Goal: Task Accomplishment & Management: Use online tool/utility

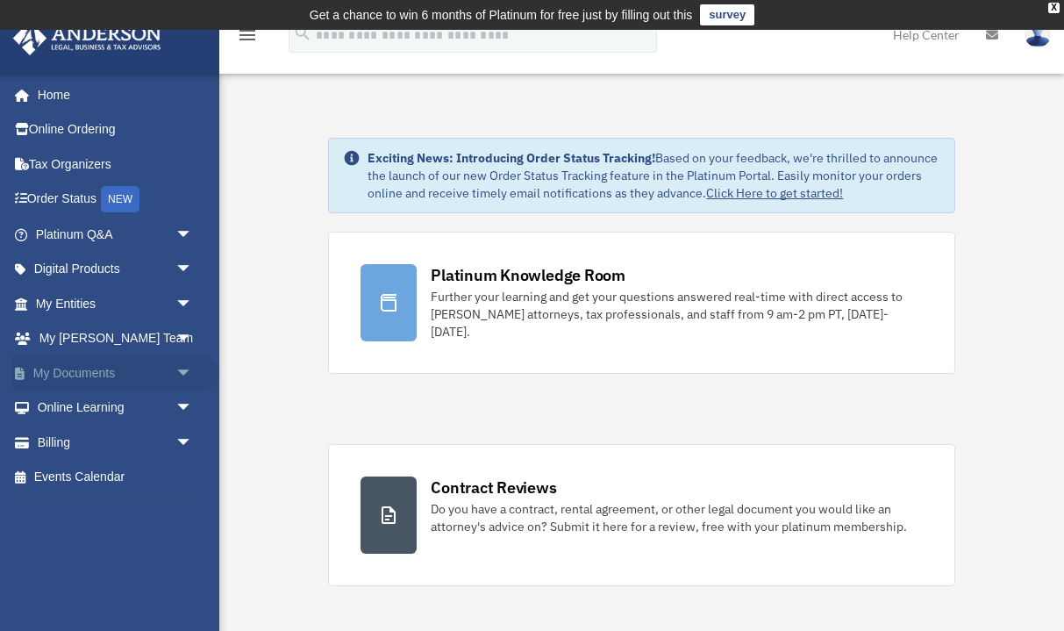
click at [105, 373] on link "My Documents arrow_drop_down" at bounding box center [115, 372] width 207 height 35
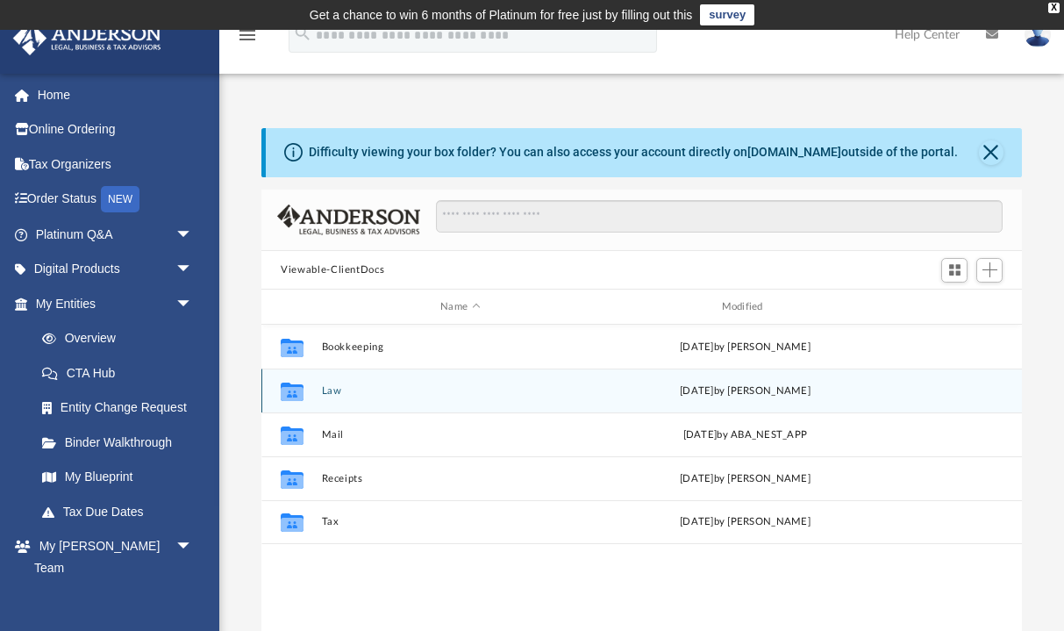
scroll to position [1, 1]
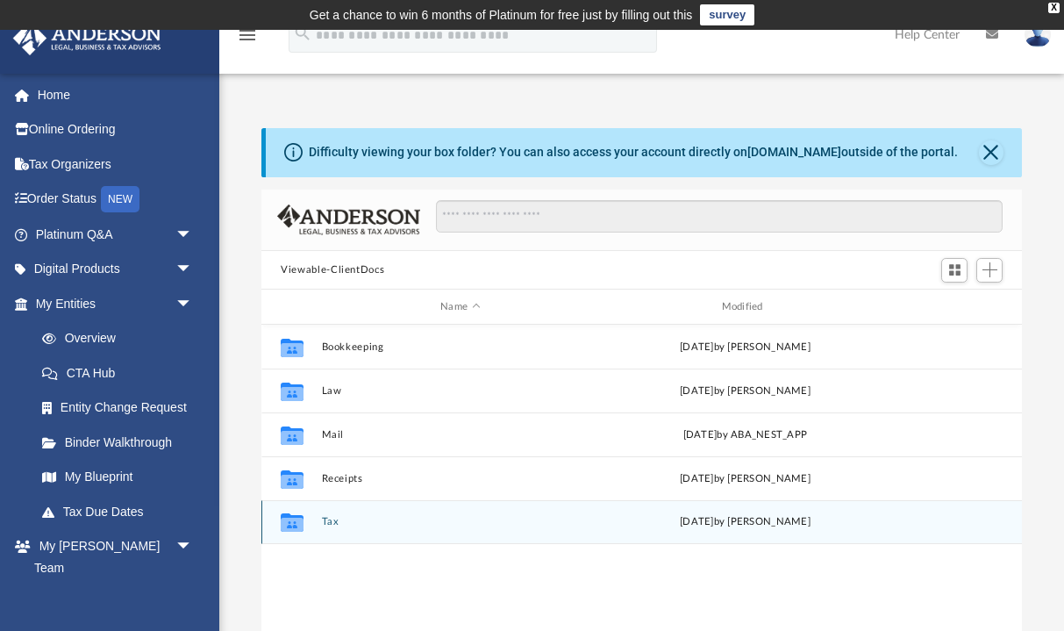
click at [332, 523] on button "Tax" at bounding box center [460, 521] width 277 height 11
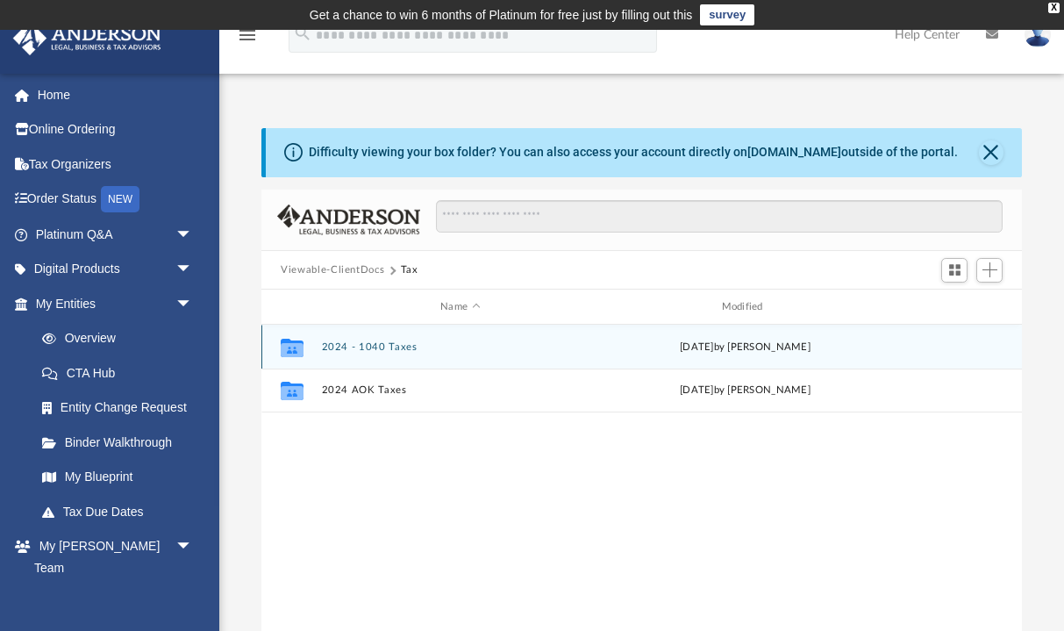
click at [389, 348] on button "2024 - 1040 Taxes" at bounding box center [460, 346] width 277 height 11
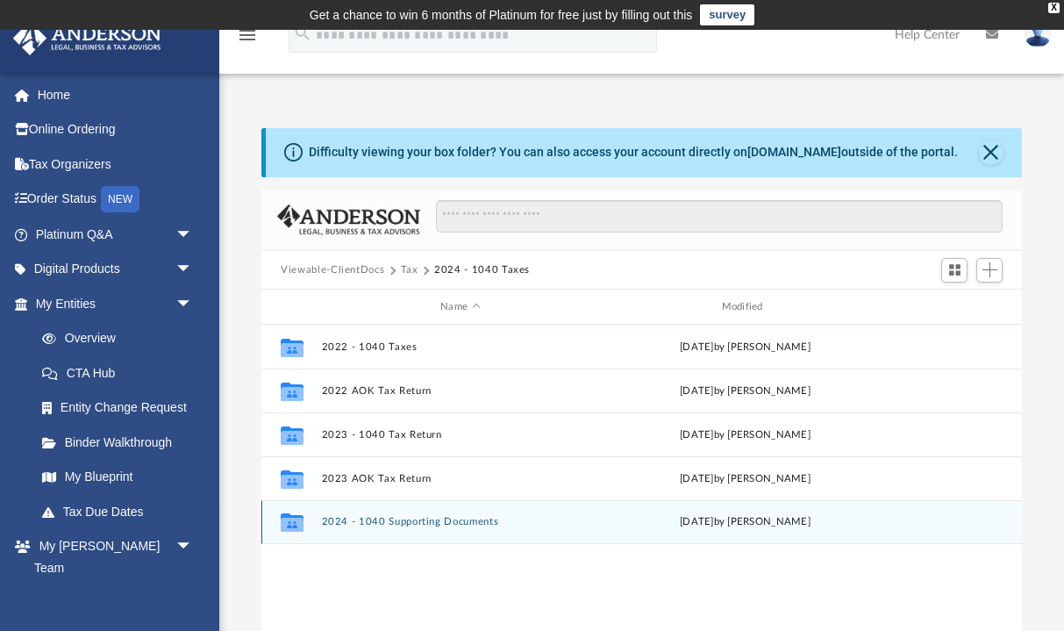
click at [389, 523] on button "2024 - 1040 Supporting Documents" at bounding box center [460, 521] width 277 height 11
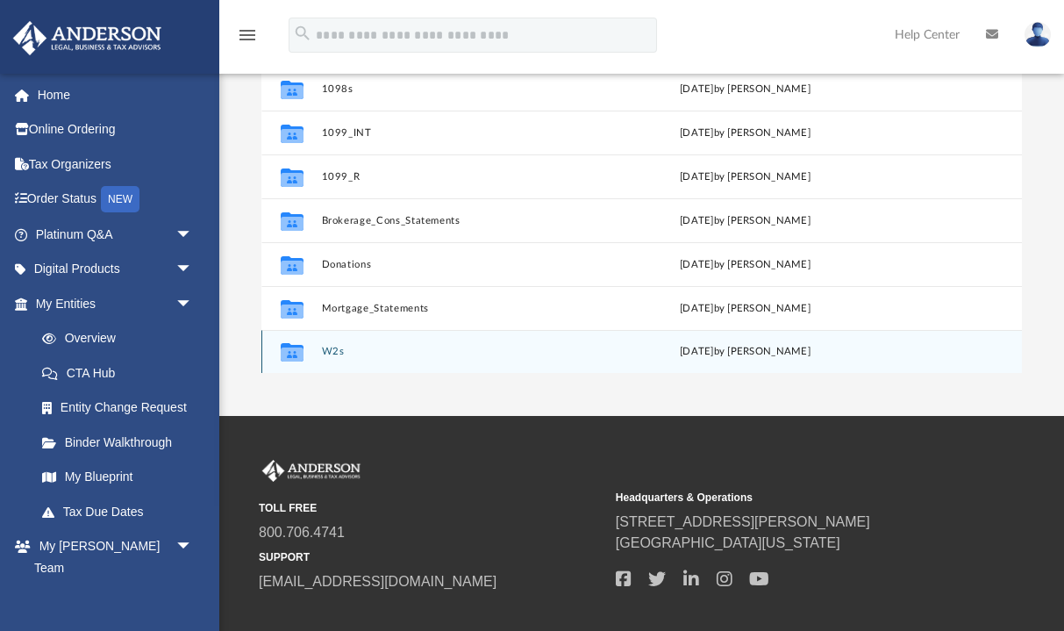
scroll to position [310, 0]
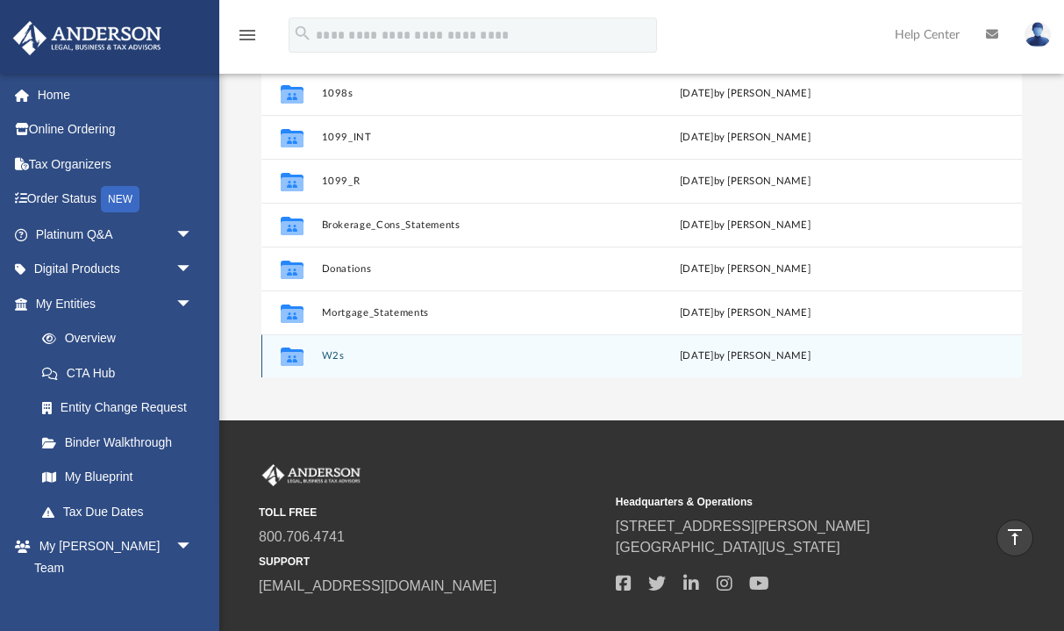
click at [331, 354] on button "W2s" at bounding box center [460, 355] width 277 height 11
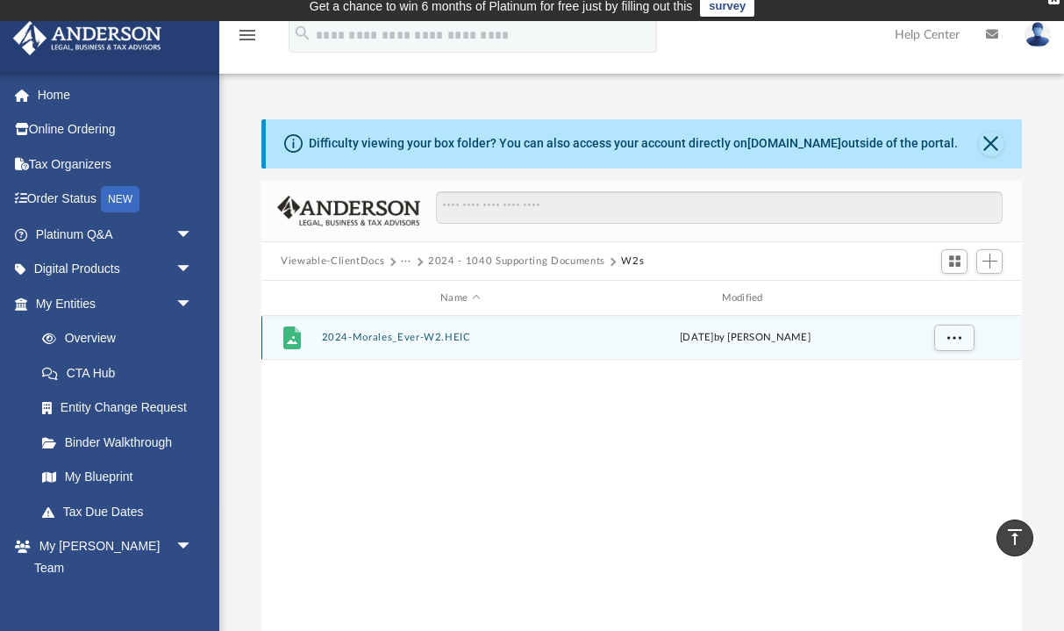
scroll to position [17, 0]
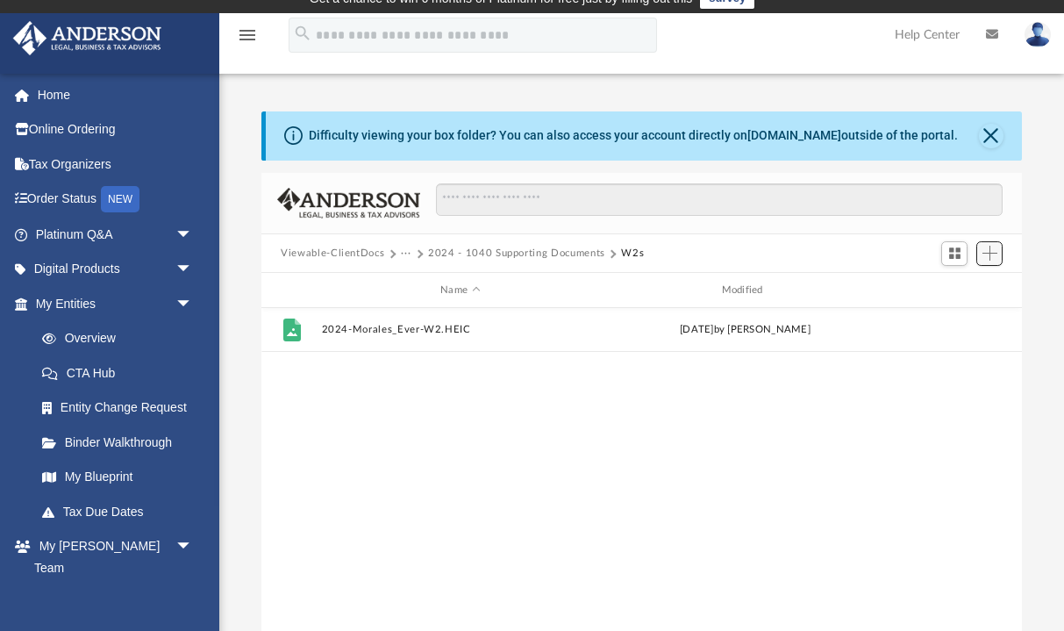
click at [995, 252] on span "Add" at bounding box center [989, 253] width 15 height 15
click at [952, 291] on li "Upload" at bounding box center [965, 288] width 56 height 18
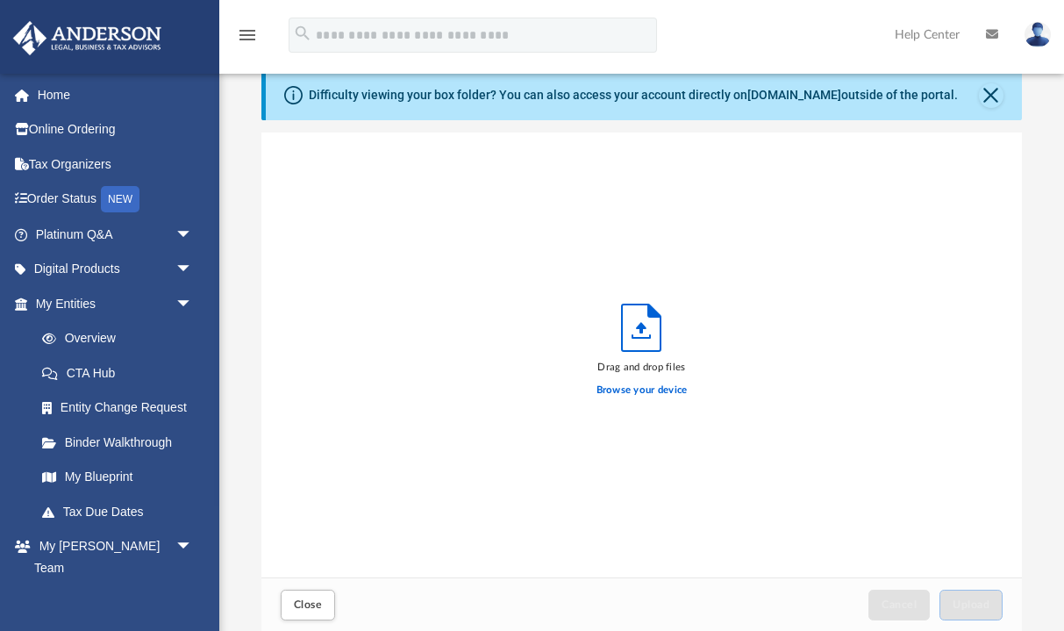
scroll to position [445, 759]
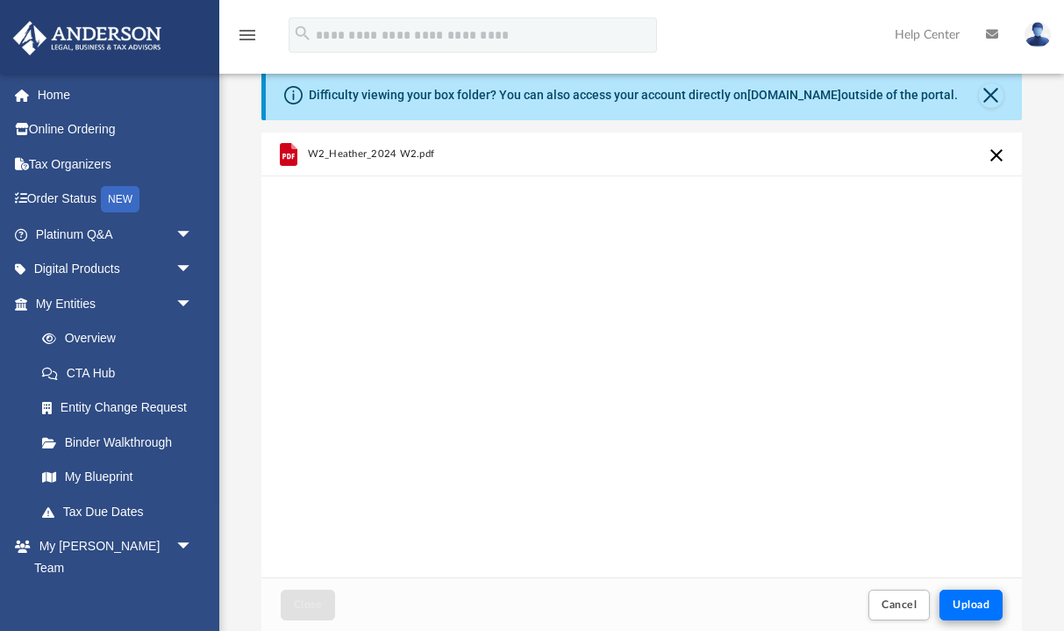
click at [982, 617] on button "Upload" at bounding box center [970, 604] width 63 height 31
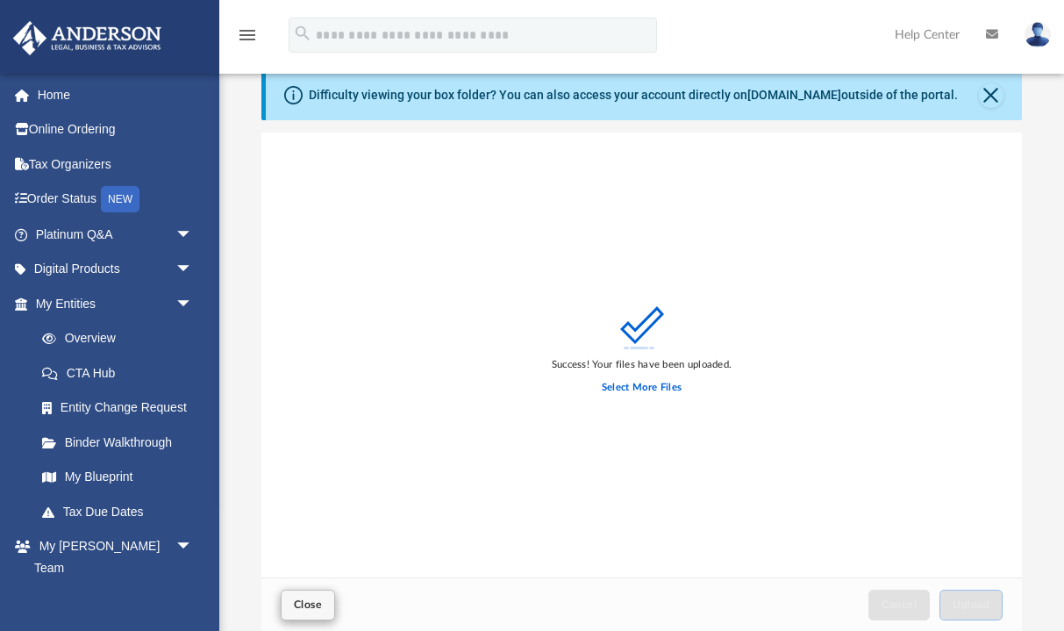
click at [305, 605] on span "Close" at bounding box center [308, 604] width 28 height 11
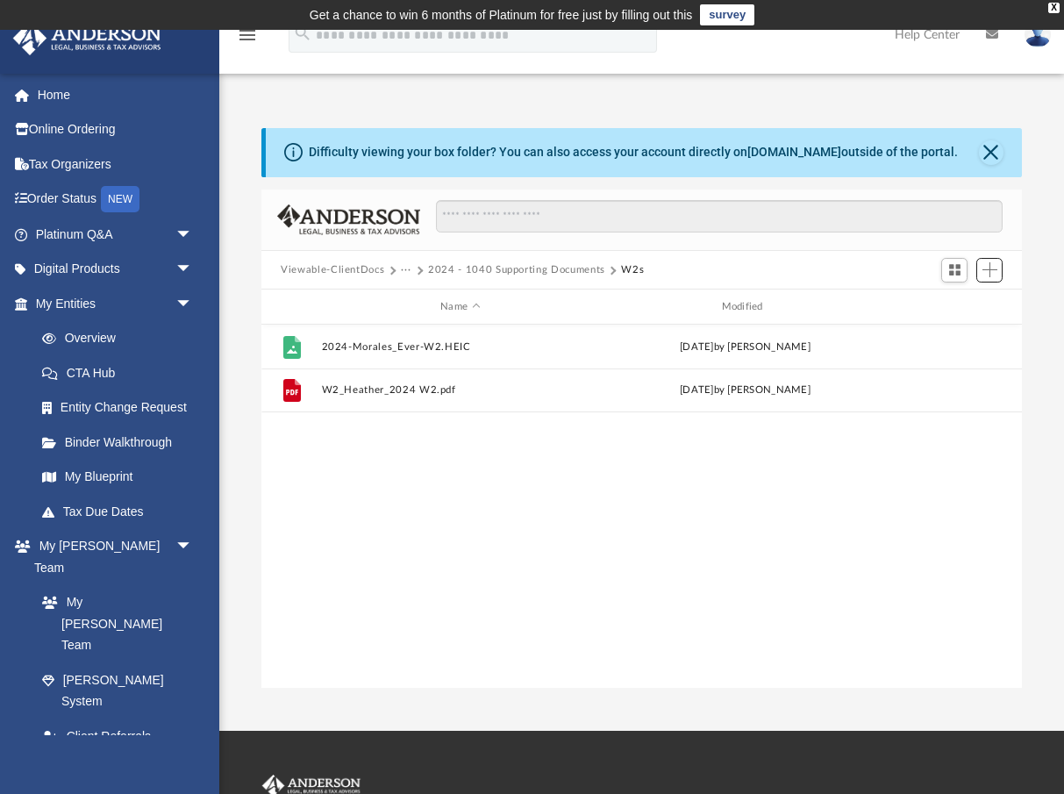
scroll to position [0, 0]
click at [58, 90] on link "Home" at bounding box center [115, 94] width 207 height 35
